Goal: Task Accomplishment & Management: Manage account settings

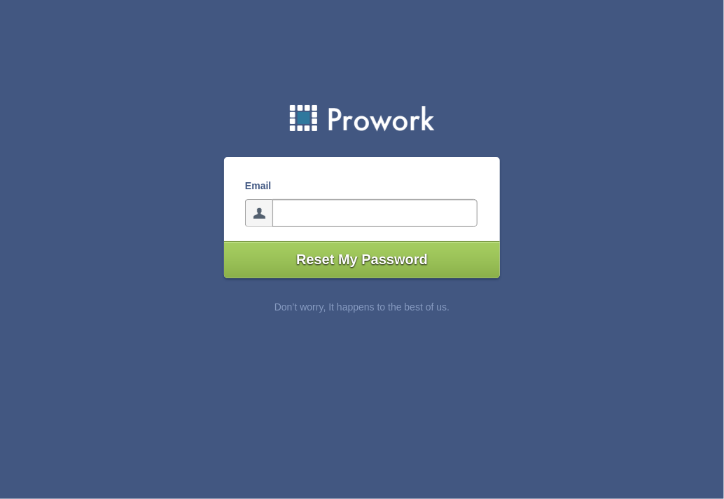
click at [369, 215] on input"] "email" at bounding box center [375, 213] width 205 height 28
type input"] "[EMAIL_ADDRESS][DOMAIN_NAME]"
click at [383, 262] on input"] "Reset My Password" at bounding box center [362, 259] width 276 height 37
click at [322, 214] on input"] "email" at bounding box center [375, 213] width 205 height 28
type input"] "[EMAIL_ADDRESS][DOMAIN_NAME]"
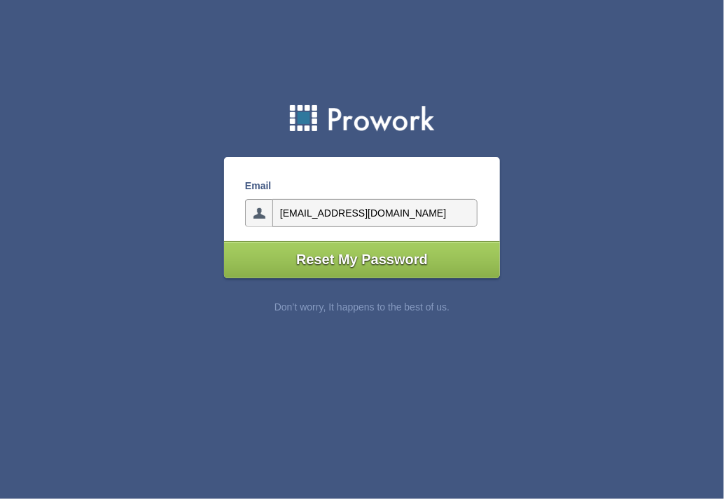
click at [356, 262] on input"] "Reset My Password" at bounding box center [362, 259] width 276 height 37
